Goal: Information Seeking & Learning: Learn about a topic

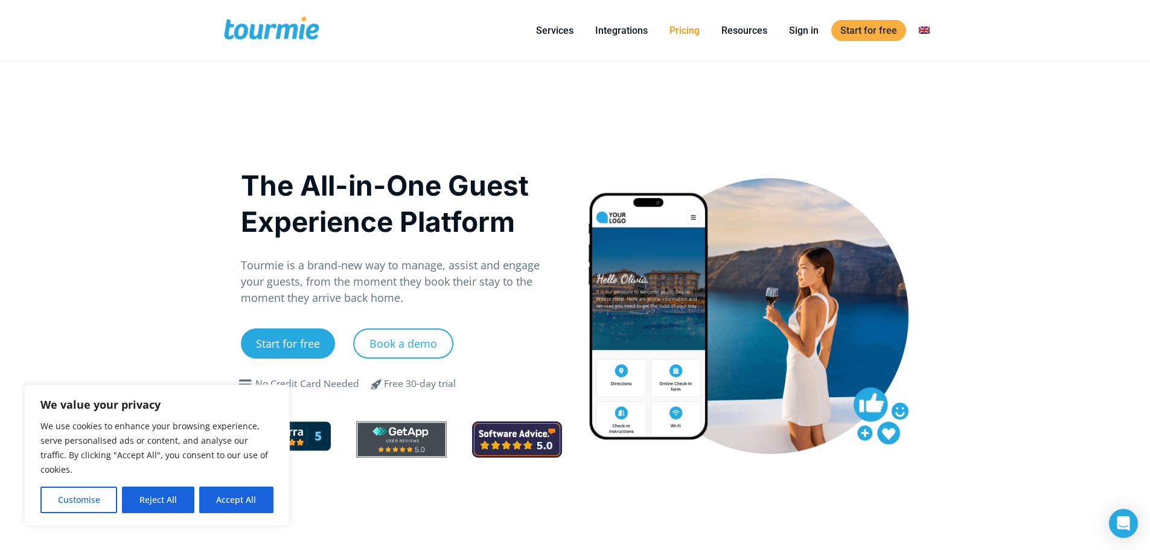
click at [682, 33] on link "Pricing" at bounding box center [684, 30] width 48 height 15
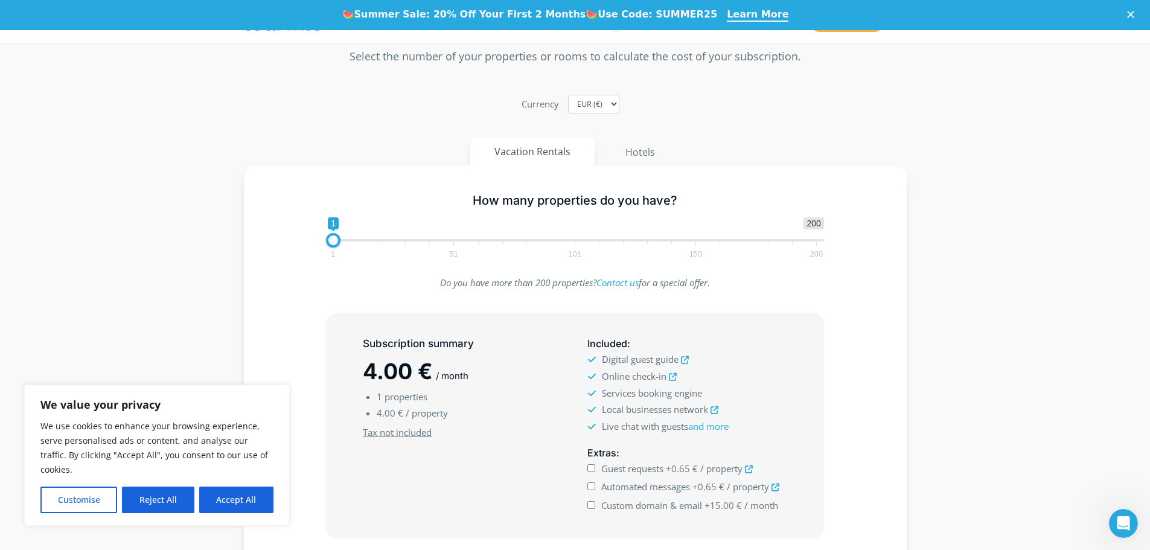
scroll to position [148, 0]
click at [640, 141] on button "Hotels" at bounding box center [639, 149] width 79 height 29
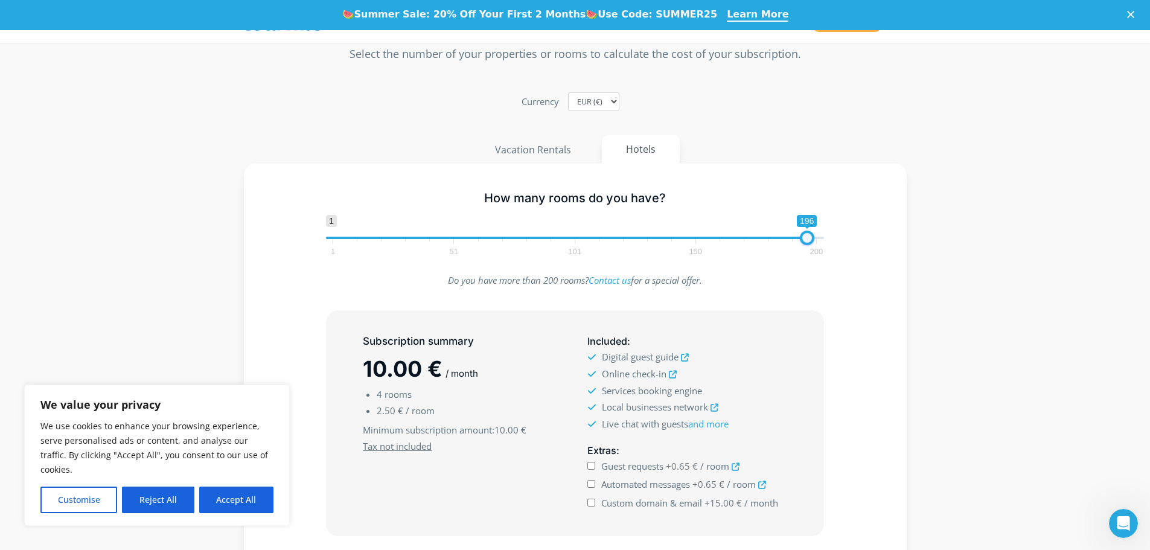
type input "200"
drag, startPoint x: 340, startPoint y: 241, endPoint x: 831, endPoint y: 250, distance: 491.3
click at [831, 250] on div "1 200 0 0 200 1 51 101 150 200 200" at bounding box center [574, 234] width 523 height 39
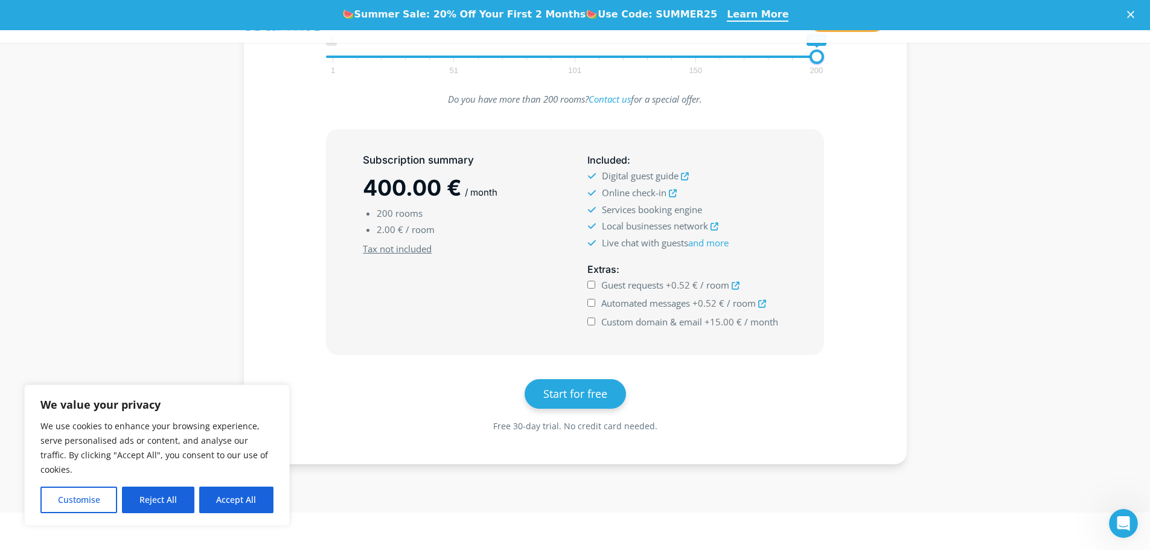
scroll to position [0, 0]
